Goal: Task Accomplishment & Management: Manage account settings

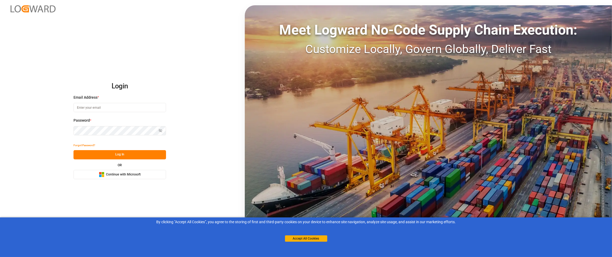
click at [134, 175] on span "Continue with Microsoft" at bounding box center [123, 175] width 35 height 5
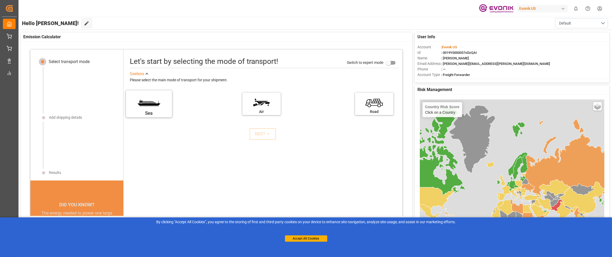
click at [152, 102] on label "Sea" at bounding box center [149, 102] width 40 height 22
click at [0, 0] on input "Sea" at bounding box center [0, 0] width 0 height 0
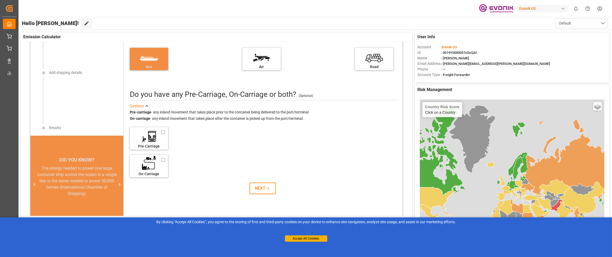
scroll to position [53, 0]
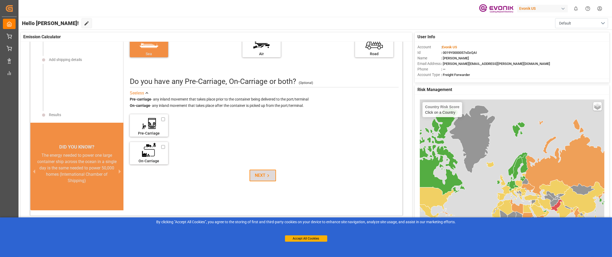
click at [266, 177] on icon at bounding box center [268, 176] width 6 height 6
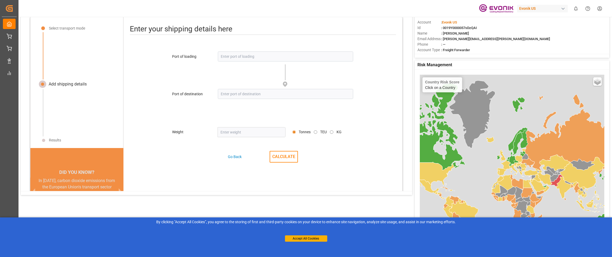
scroll to position [0, 0]
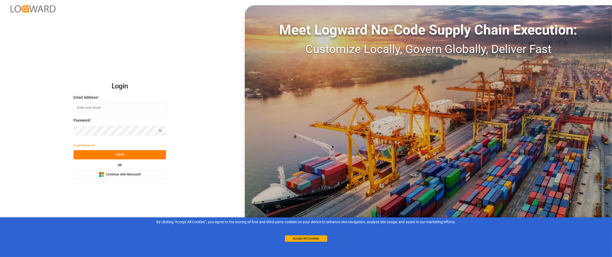
click at [119, 177] on span "Continue with Microsoft" at bounding box center [123, 175] width 35 height 5
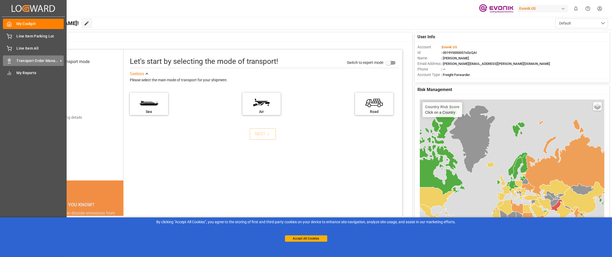
click at [23, 65] on div "Transport Order Management Transport Order Management" at bounding box center [33, 60] width 61 height 10
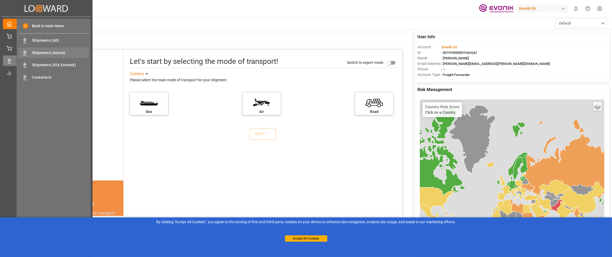
click at [48, 53] on span "Shipments (Active)" at bounding box center [60, 53] width 57 height 6
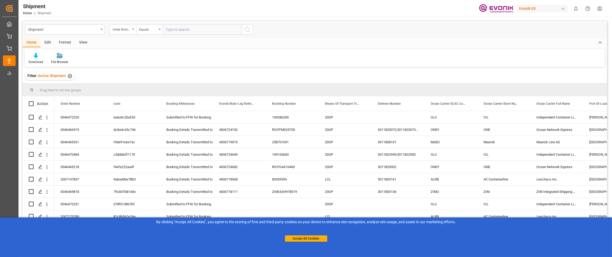
click at [216, 29] on input "text" at bounding box center [202, 30] width 79 height 10
paste input "2007147853"
type input "2007147853"
click at [249, 29] on icon "search button" at bounding box center [247, 29] width 6 height 6
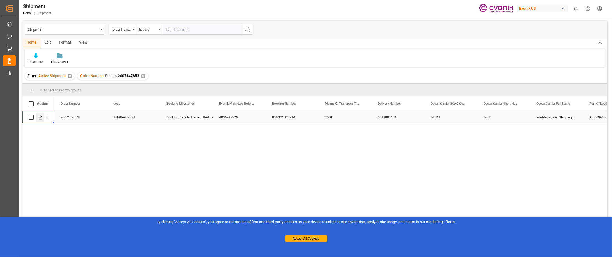
click at [39, 118] on icon "Press SPACE to select this row." at bounding box center [40, 117] width 4 height 4
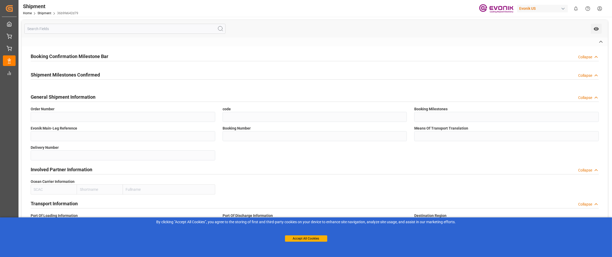
type input "2007147853"
type input "36b9fe642d79"
type input "Booking Details Transmitted to SAP"
type input "4006717526"
type input "038NY1428714"
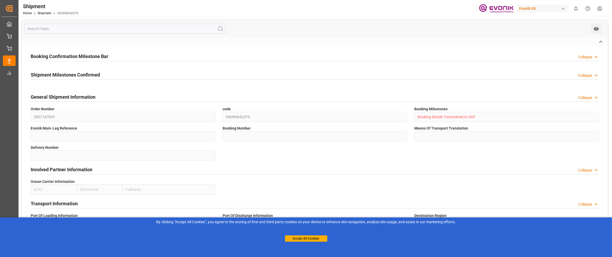
type input "20GP"
type input "3011804104"
type input "MSCU"
type input "Yes"
type input "Submitted to FFW for Booking (Pending)"
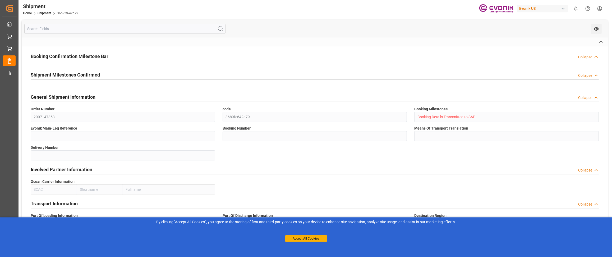
type input "Submitted to FFW for Booking"
type input "Booking Request Submitted to Ocean Carrier"
type input "Booking Confirmation Received from Ocean Carrier"
type input "Booking Details Transmitted to SAP"
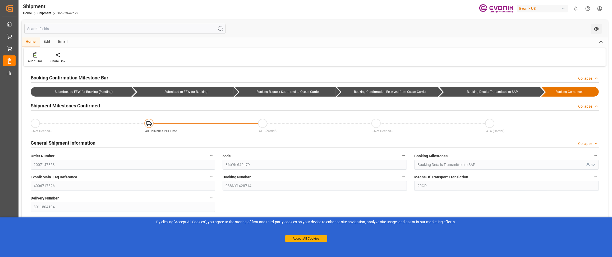
type input "MSC"
type input "Mediterranean Shipping Company"
type input "12.33"
type input "[DATE] 13:35"
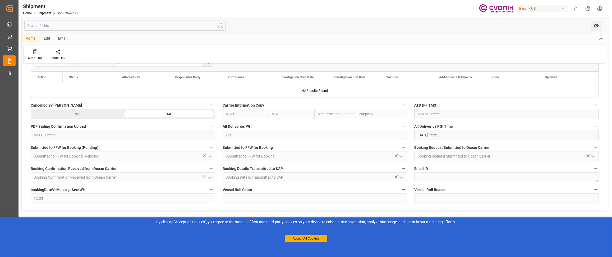
scroll to position [354, 0]
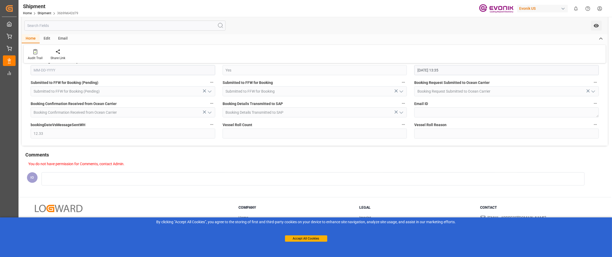
click at [573, 187] on div "You do not have permission for Comments, contact Admin. IO" at bounding box center [315, 177] width 586 height 33
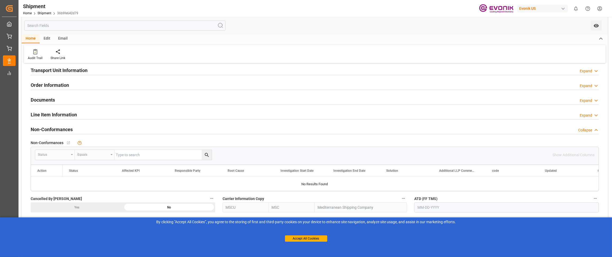
scroll to position [142, 0]
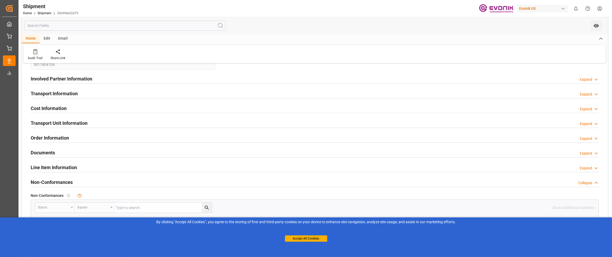
click at [589, 151] on div "Expand" at bounding box center [586, 154] width 12 height 6
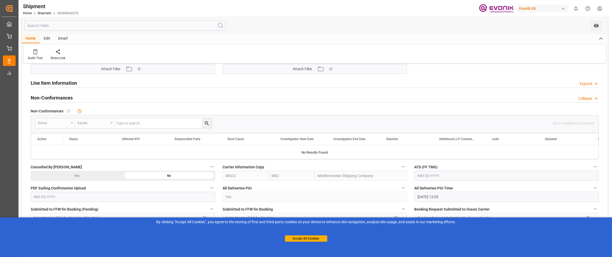
scroll to position [195, 0]
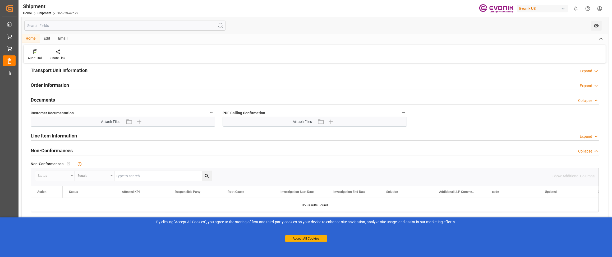
click at [111, 121] on span "Attach Files" at bounding box center [110, 122] width 19 height 6
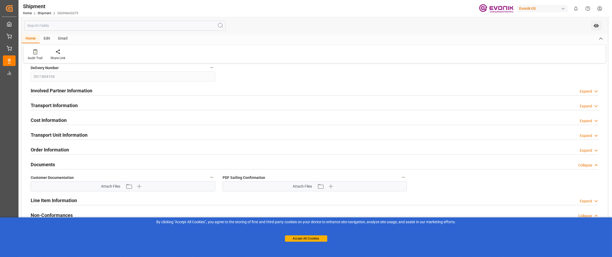
scroll to position [142, 0]
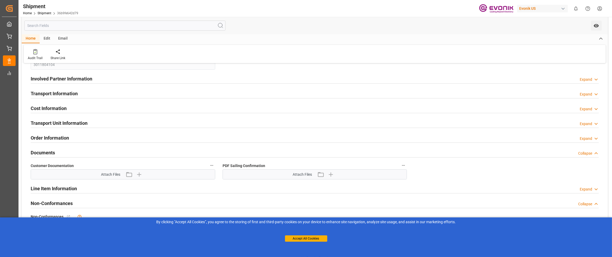
click at [587, 137] on div "Expand" at bounding box center [586, 139] width 12 height 6
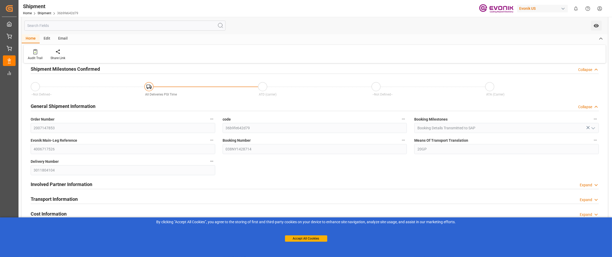
scroll to position [0, 0]
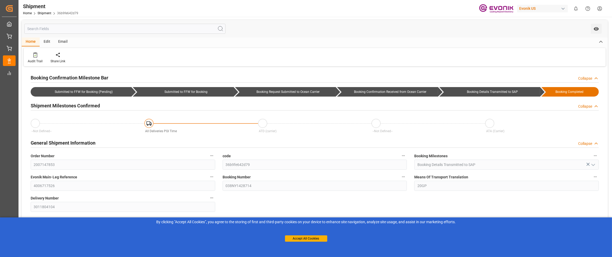
click at [580, 89] on div "Booking Completed" at bounding box center [570, 92] width 46 height 10
click at [62, 42] on div "Email" at bounding box center [62, 42] width 17 height 9
click at [40, 59] on div "You don't have permission for this feature. Contact admin." at bounding box center [36, 58] width 24 height 12
click at [105, 56] on div "Send Email You don't have permission for this feature. Contact admin." at bounding box center [315, 57] width 582 height 18
click at [32, 41] on div "Home" at bounding box center [31, 42] width 18 height 9
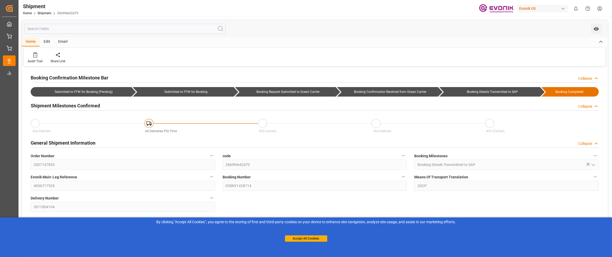
click at [32, 51] on div "Audit Trail Share Link" at bounding box center [315, 57] width 582 height 18
click at [35, 56] on icon at bounding box center [35, 54] width 4 height 5
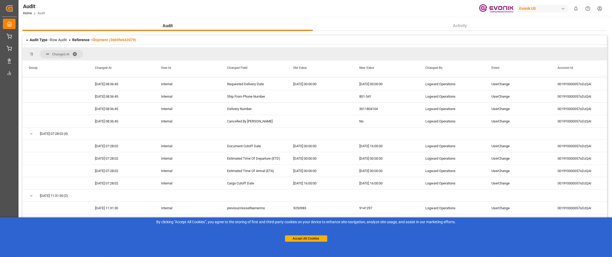
scroll to position [105, 0]
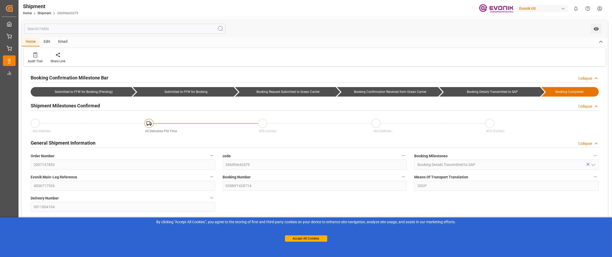
type input "[DATE] 13:35"
click at [63, 44] on div "Email" at bounding box center [62, 42] width 17 height 9
click at [190, 59] on div "Send Email You don't have permission for this feature. Contact admin." at bounding box center [315, 57] width 582 height 18
click at [598, 27] on icon "open menu" at bounding box center [596, 29] width 6 height 6
click at [557, 42] on span "Start Watching" at bounding box center [574, 41] width 48 height 6
